Goal: Task Accomplishment & Management: Use online tool/utility

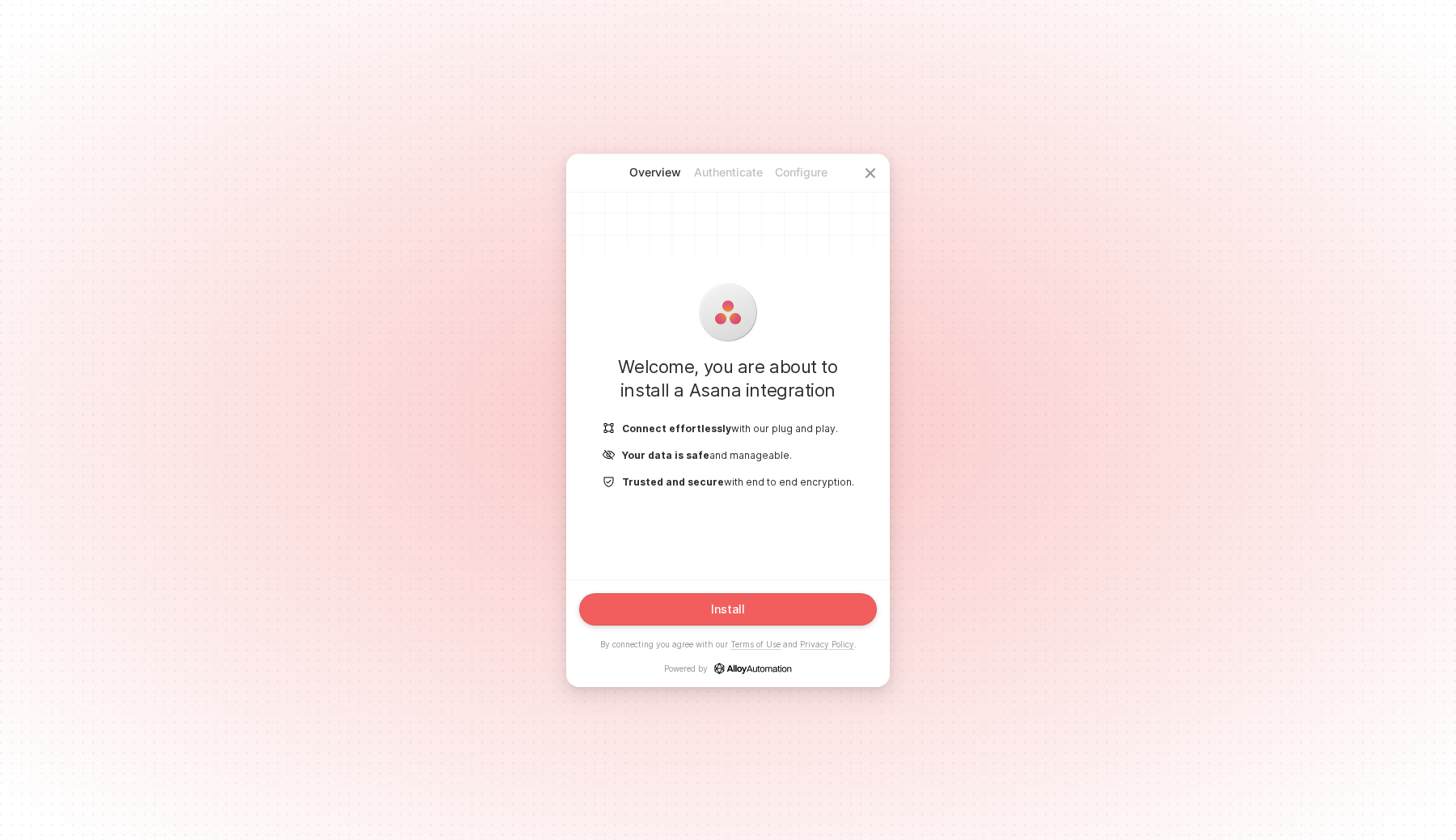
click at [738, 606] on div "Install" at bounding box center [728, 608] width 34 height 13
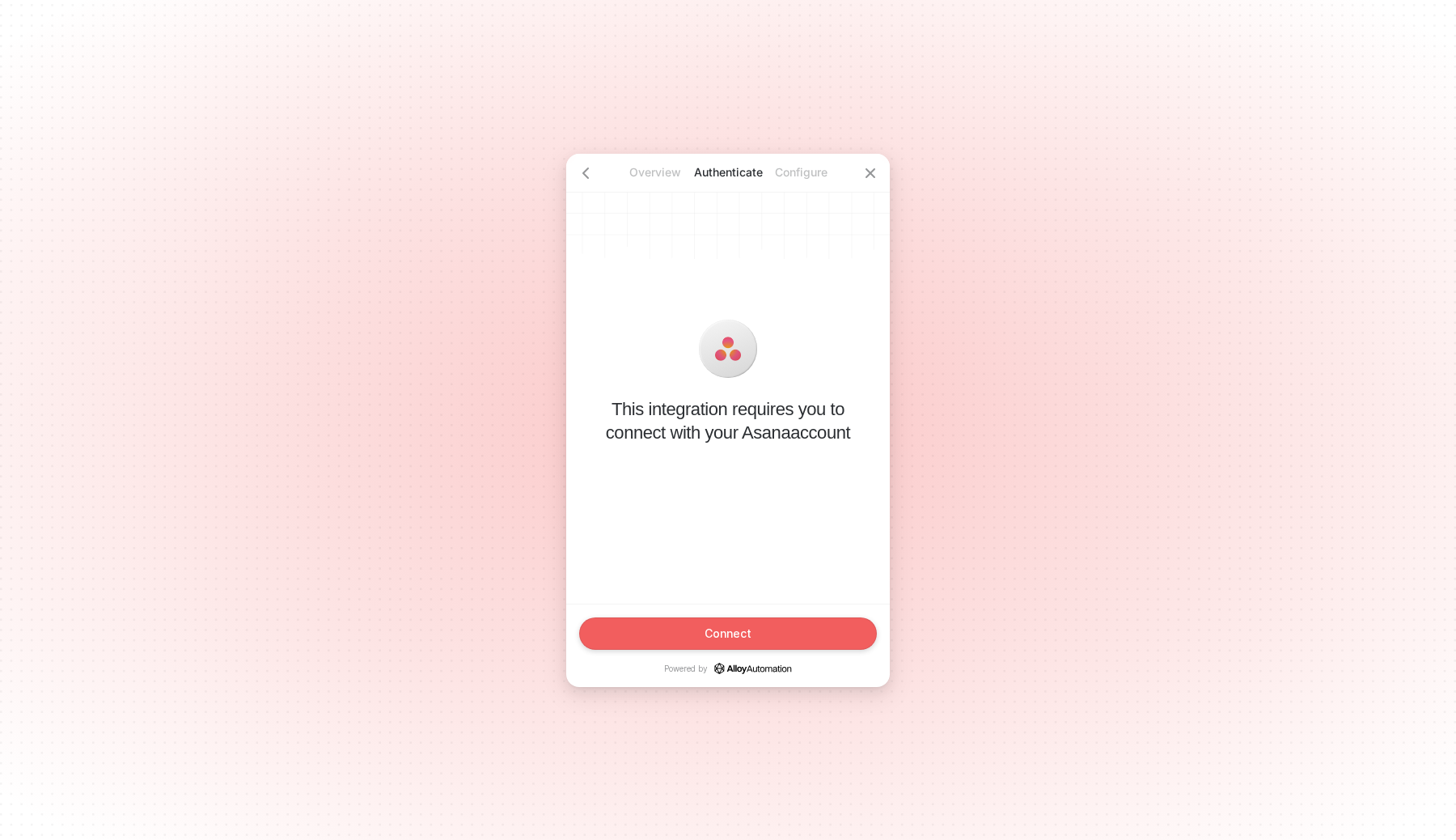
click at [738, 636] on div "Connect" at bounding box center [728, 632] width 47 height 13
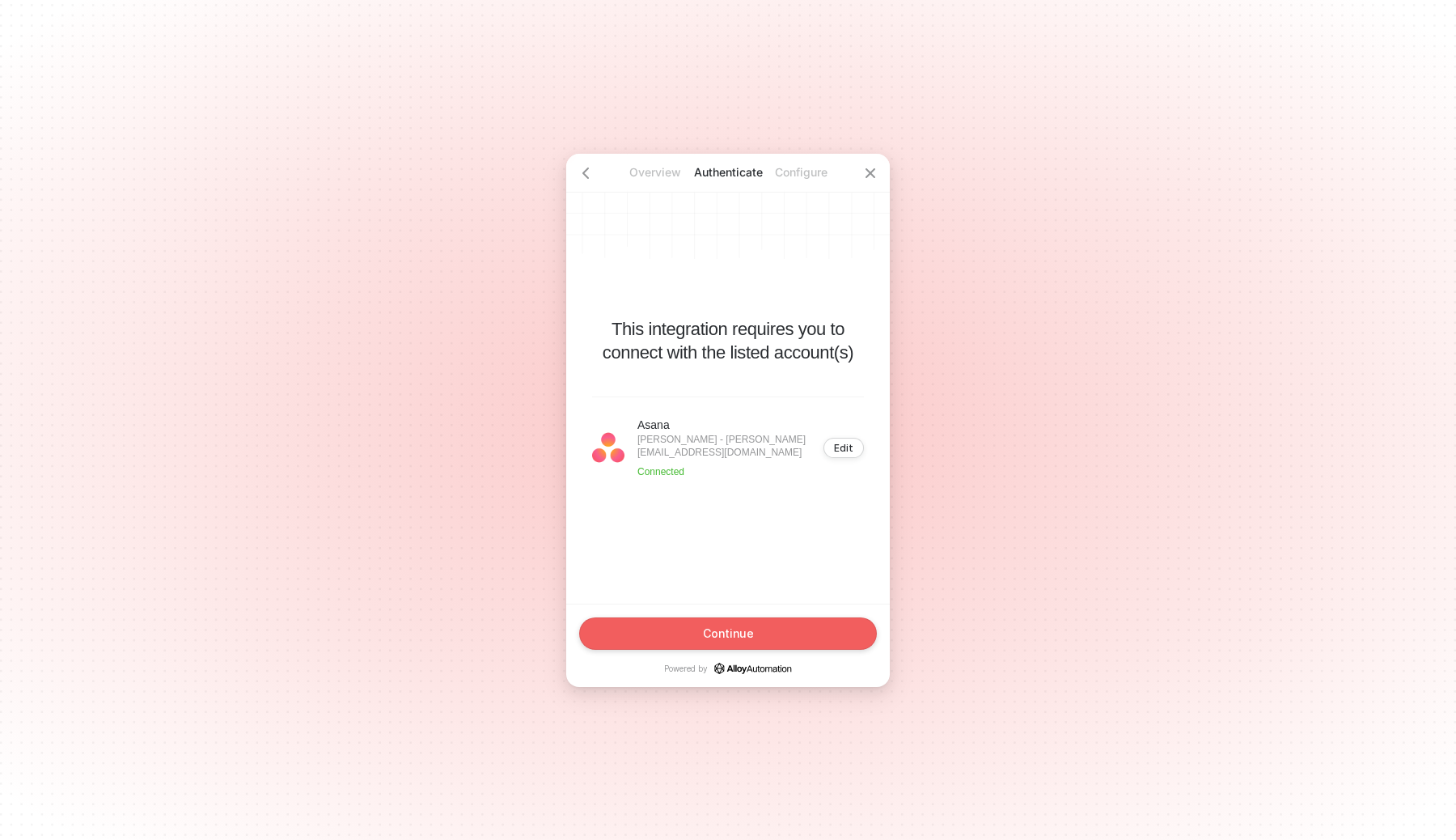
click at [812, 625] on button "Continue" at bounding box center [728, 632] width 298 height 32
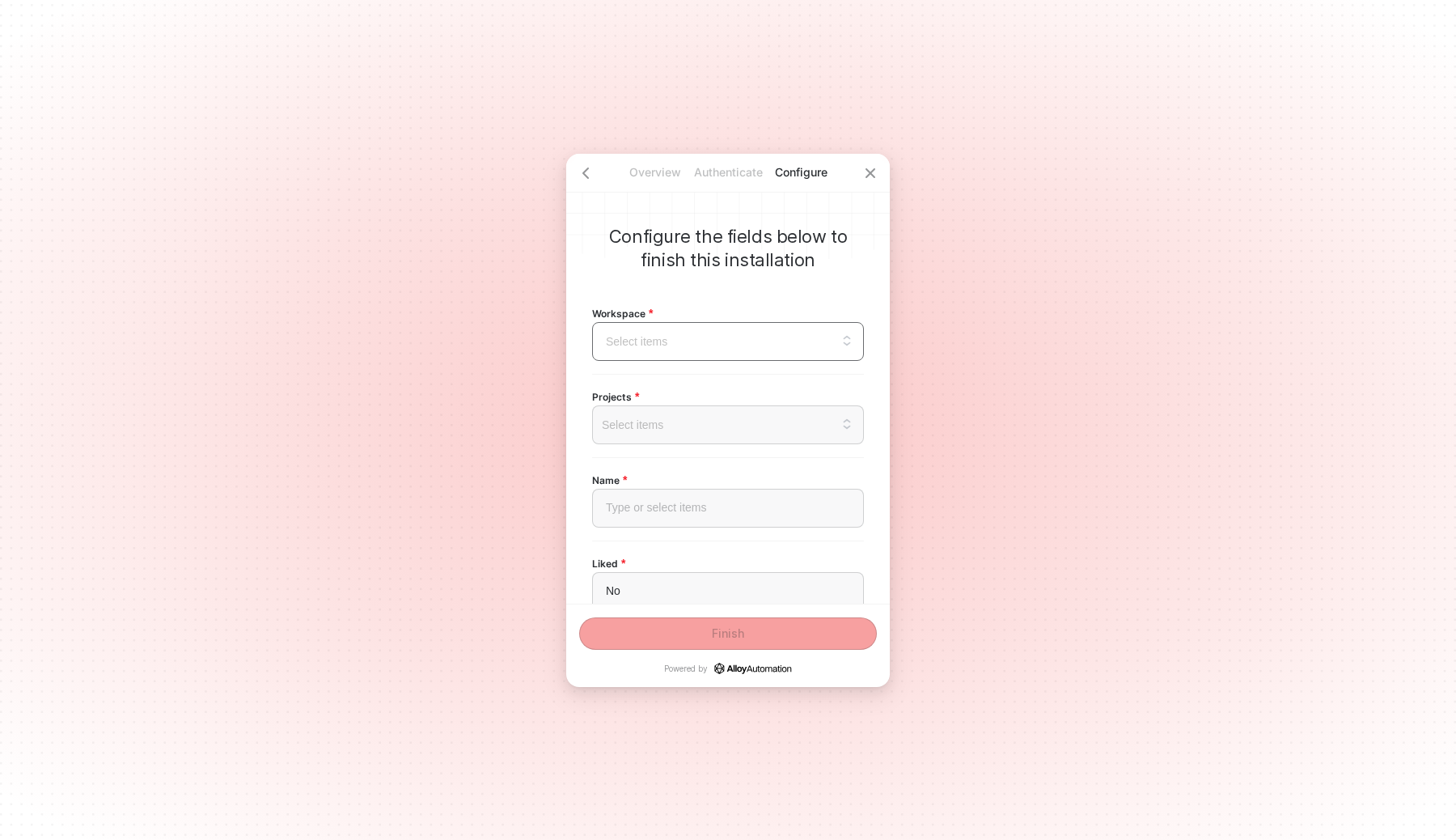
click at [761, 346] on input "search" at bounding box center [728, 341] width 252 height 37
click at [715, 419] on div "[DOMAIN_NAME]" at bounding box center [728, 422] width 251 height 17
click at [713, 423] on div at bounding box center [728, 424] width 244 height 13
click at [999, 349] on div "Overview Authenticate Configure Configure the fields below to finish this insta…" at bounding box center [728, 420] width 1456 height 840
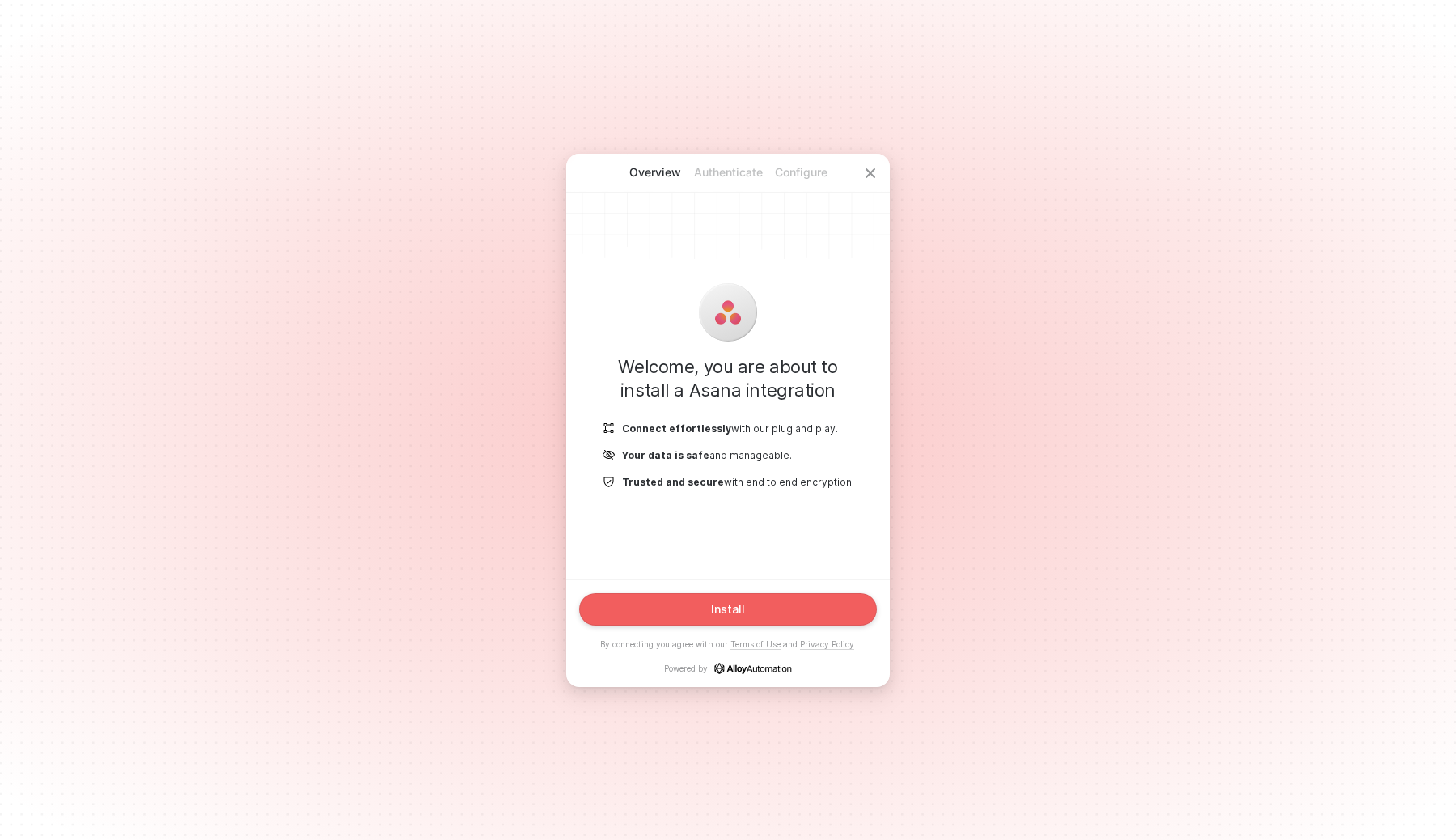
click at [692, 620] on button "Install" at bounding box center [728, 608] width 298 height 32
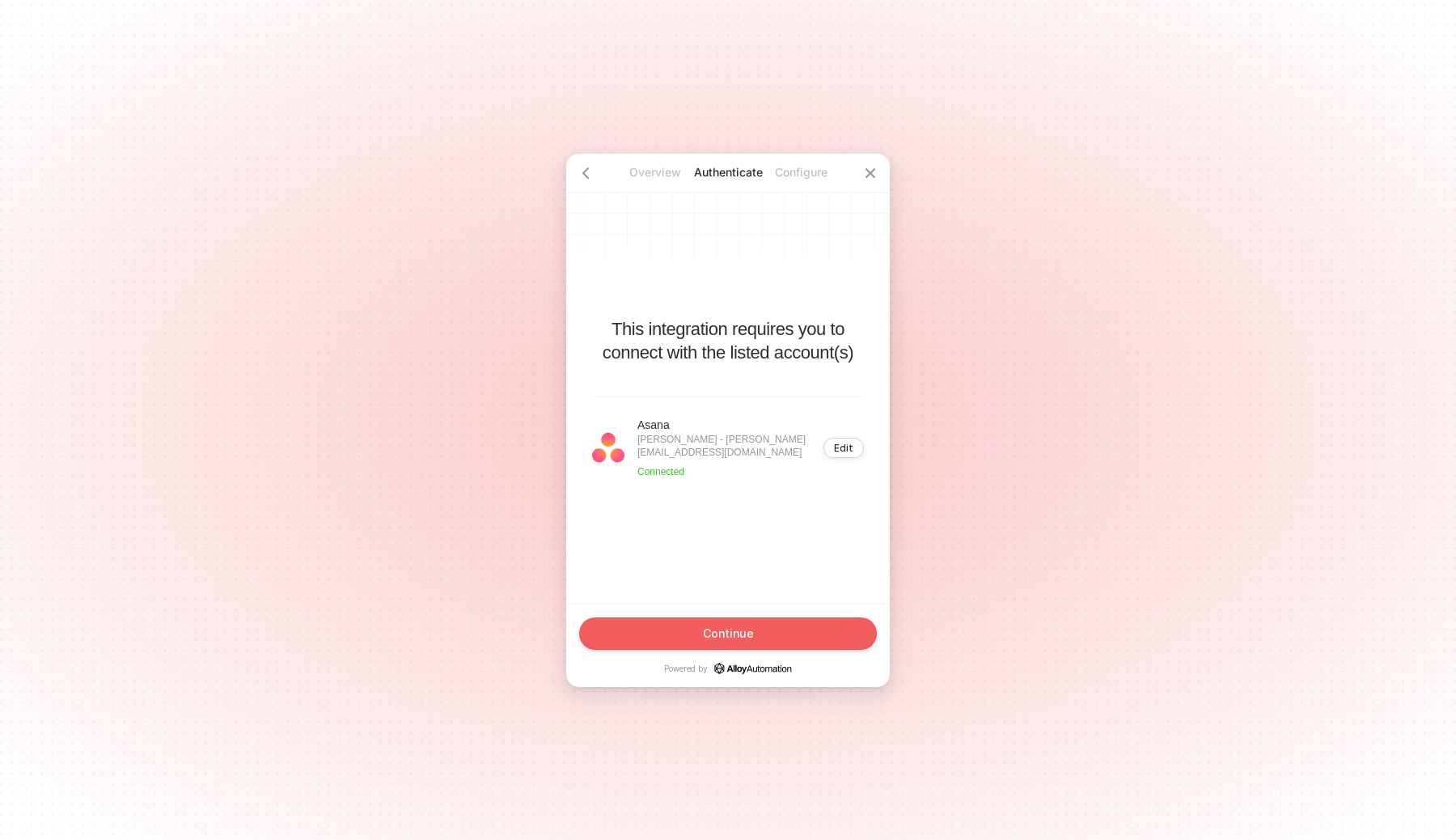
click at [695, 627] on button "Continue" at bounding box center [728, 632] width 298 height 32
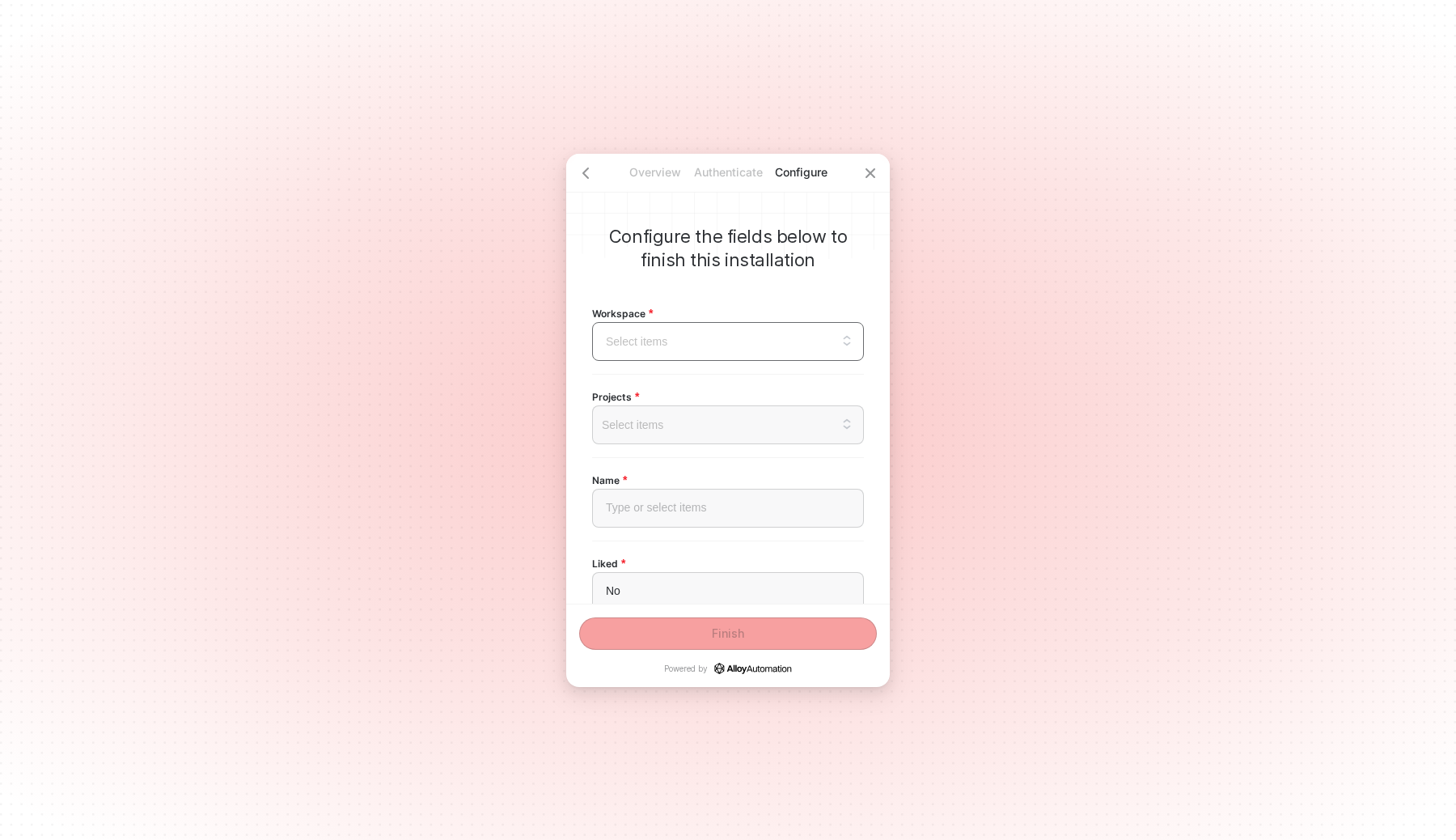
click at [737, 338] on input "search" at bounding box center [728, 341] width 252 height 37
click at [690, 414] on div "[DOMAIN_NAME]" at bounding box center [728, 422] width 251 height 17
click at [690, 434] on div "Select items" at bounding box center [728, 425] width 272 height 39
click at [540, 461] on div "Overview Authenticate Configure Configure the fields below to finish this insta…" at bounding box center [728, 420] width 1456 height 840
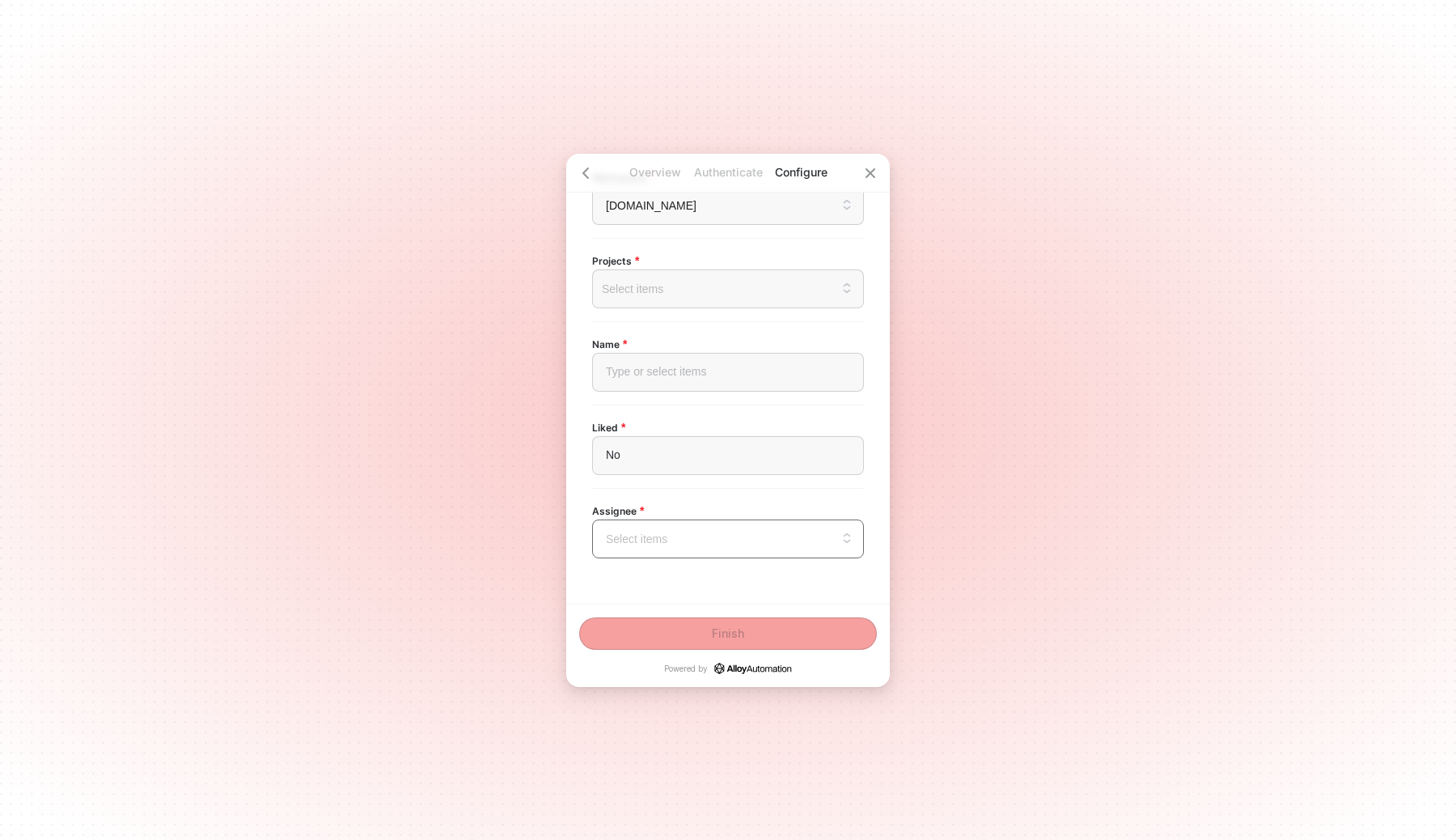
click at [654, 549] on input "search" at bounding box center [728, 538] width 252 height 37
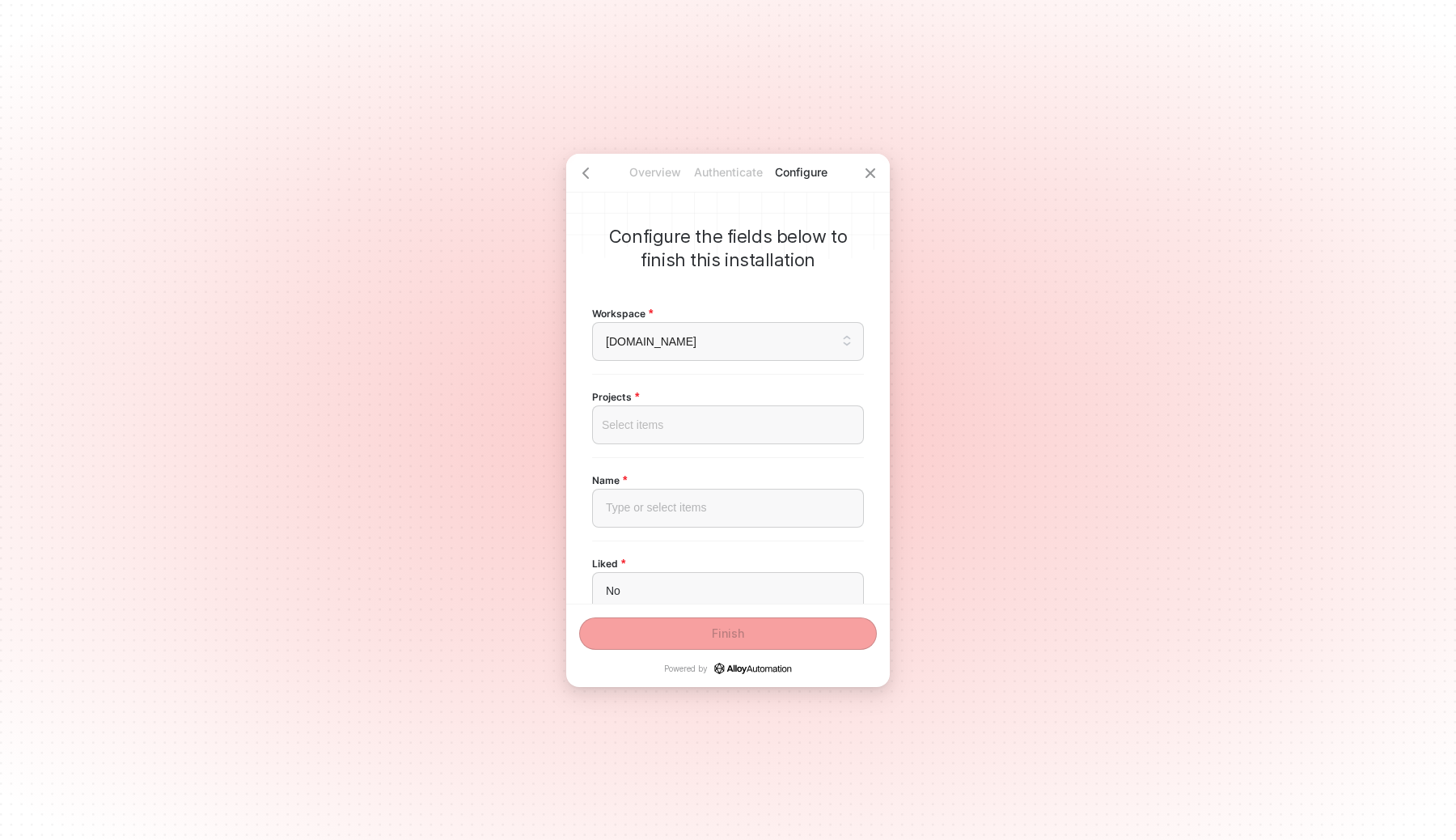
click at [661, 425] on div at bounding box center [728, 424] width 244 height 13
click at [539, 446] on div "Overview Authenticate Configure Configure the fields below to finish this insta…" at bounding box center [728, 420] width 1456 height 840
click at [666, 339] on span "[DOMAIN_NAME]" at bounding box center [728, 340] width 244 height 24
click at [651, 429] on div "[DOMAIN_NAME]" at bounding box center [728, 422] width 251 height 17
click at [641, 433] on div "Select items" at bounding box center [728, 425] width 272 height 39
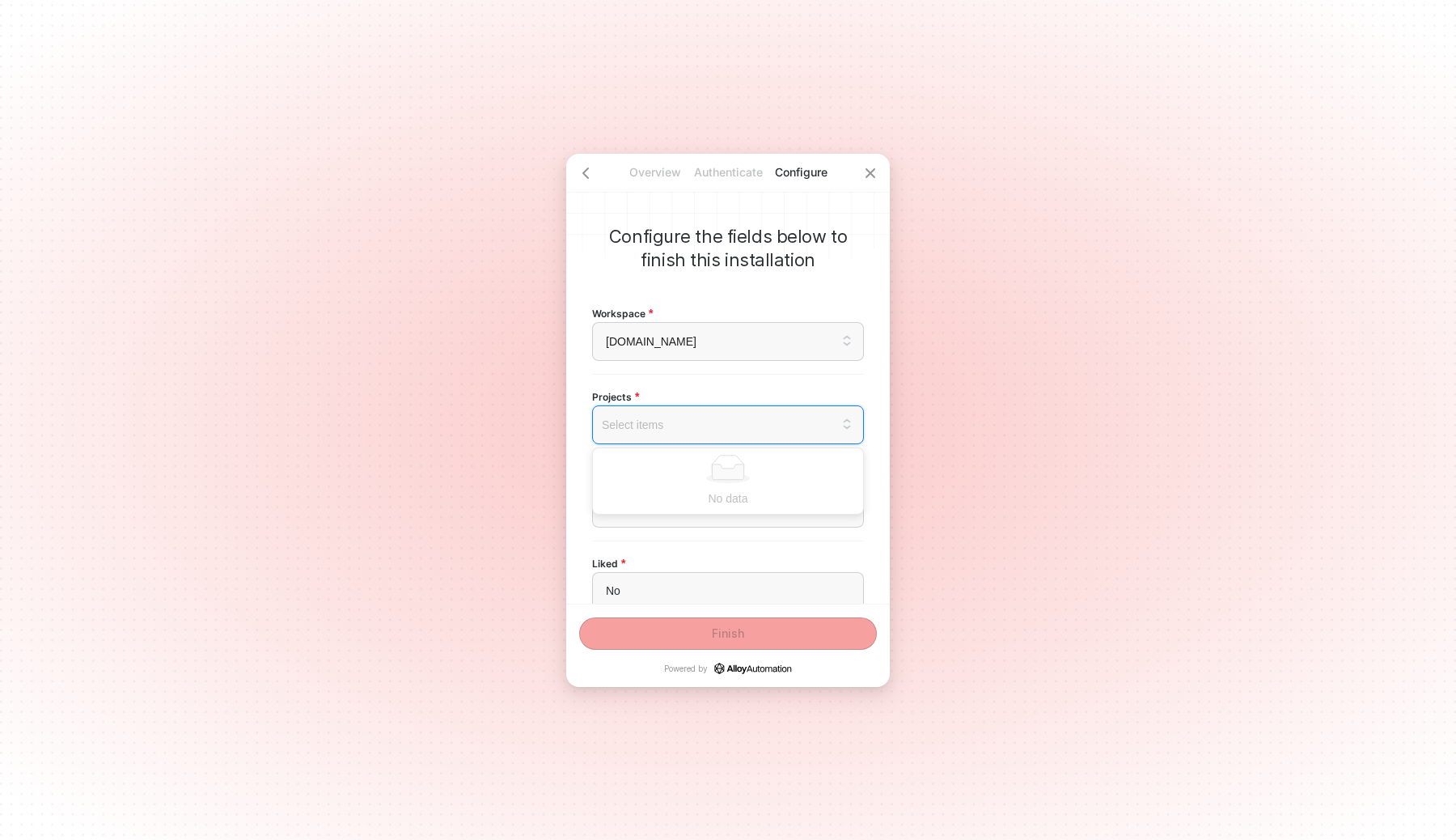
click at [568, 500] on div "Configure the fields below to finish this installation Workspace [DOMAIN_NAME] …" at bounding box center [728, 378] width 324 height 450
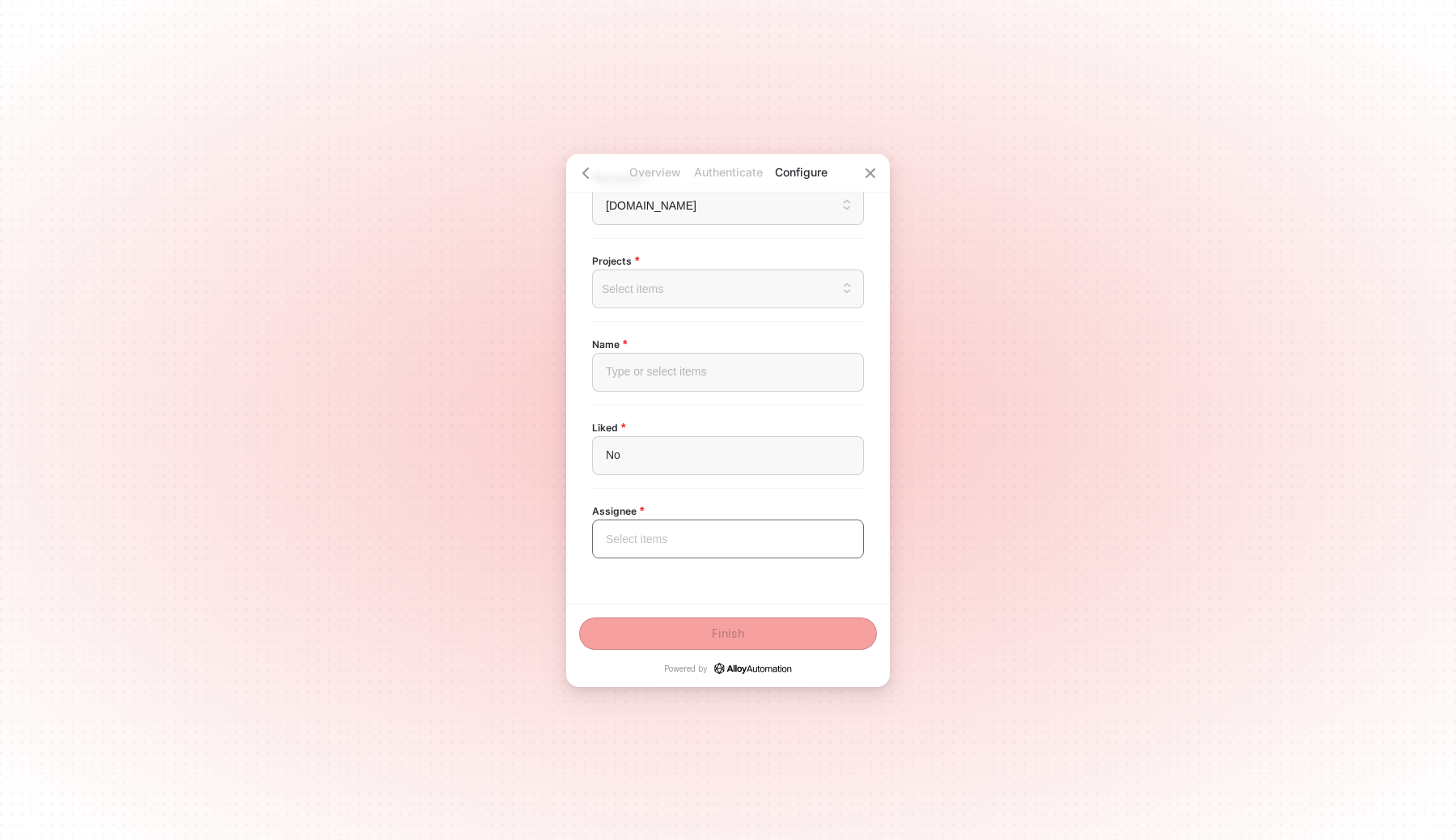
click at [663, 535] on input "search" at bounding box center [728, 538] width 252 height 37
